Goal: Navigation & Orientation: Find specific page/section

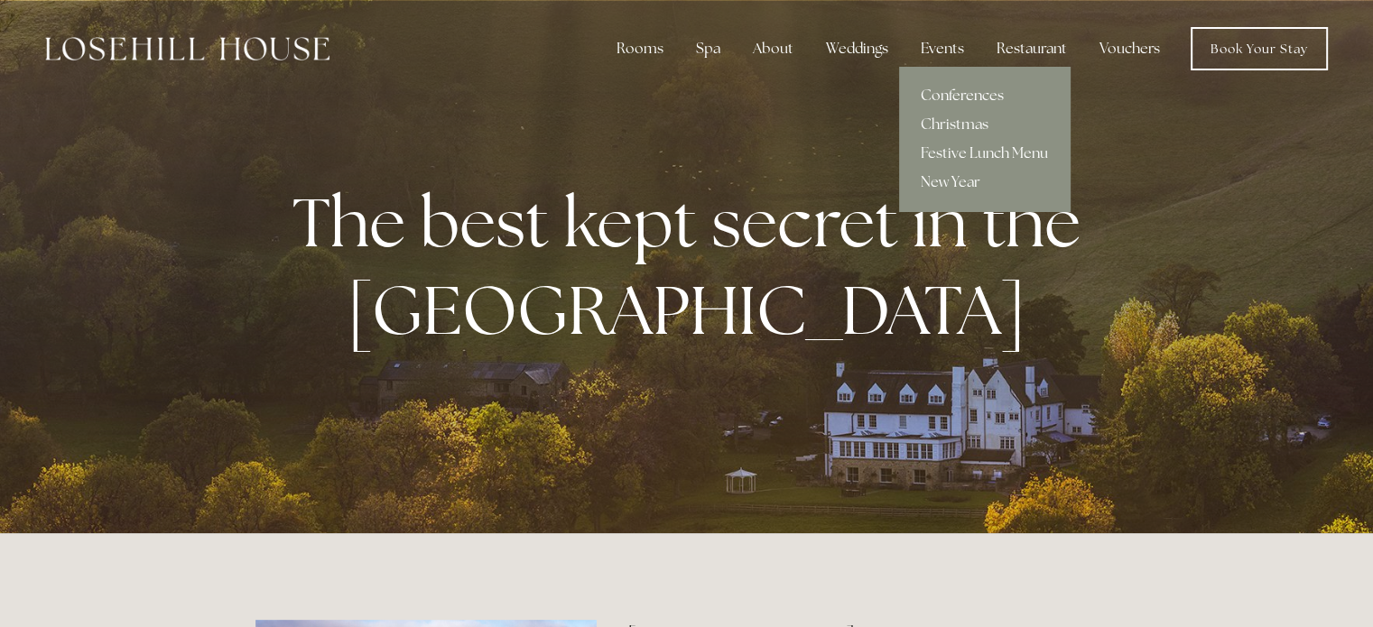
click at [955, 97] on link "Conferences" at bounding box center [984, 95] width 171 height 29
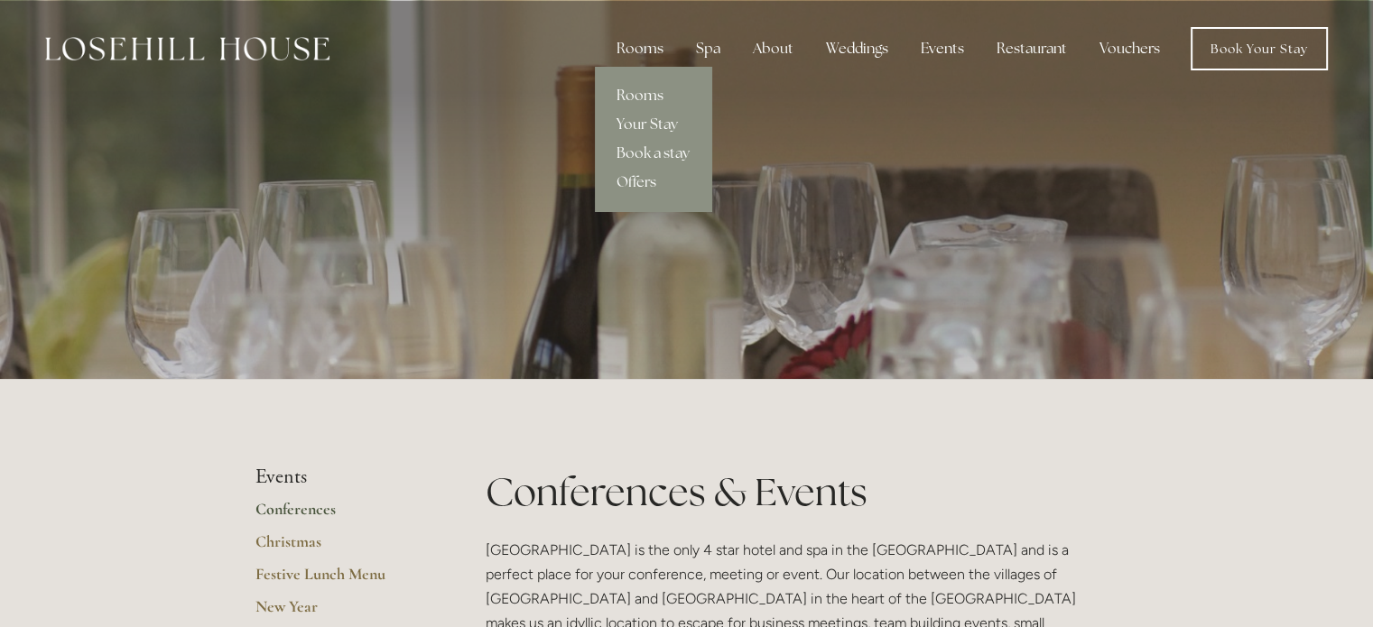
click at [639, 90] on link "Rooms" at bounding box center [653, 95] width 116 height 29
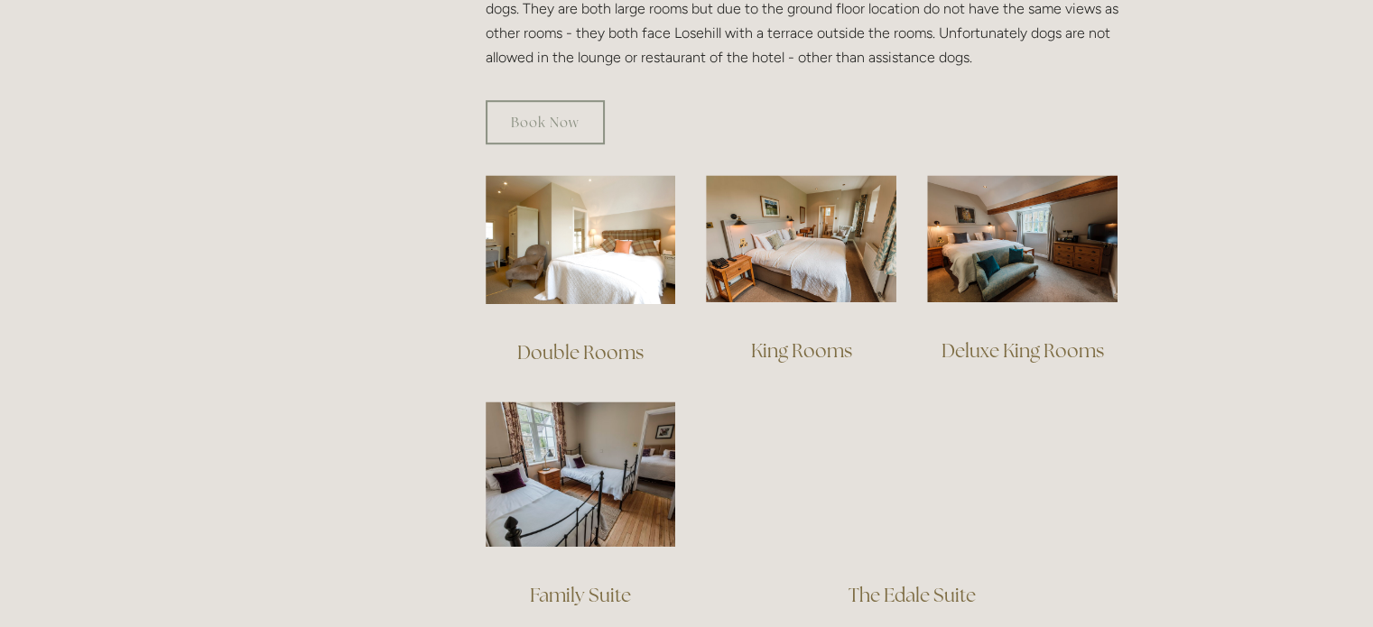
scroll to position [1156, 0]
